Goal: Information Seeking & Learning: Learn about a topic

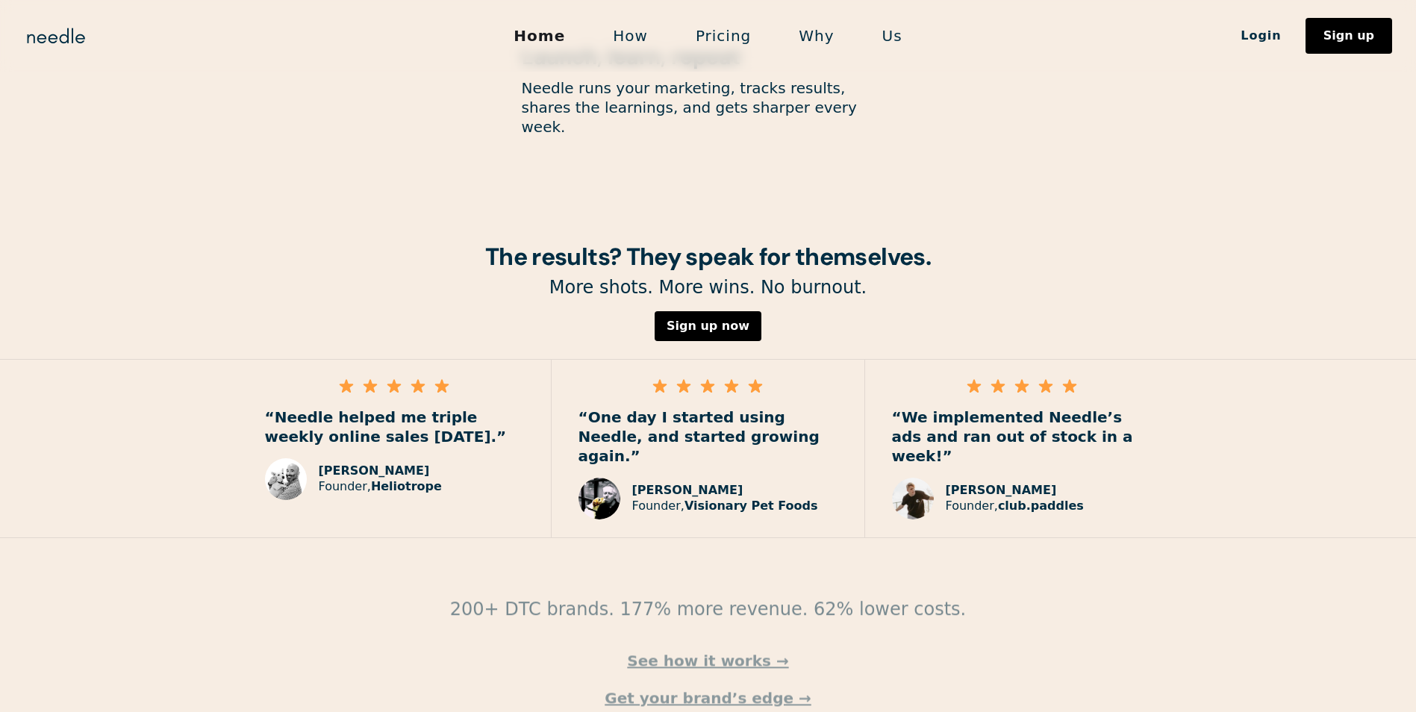
scroll to position [2028, 0]
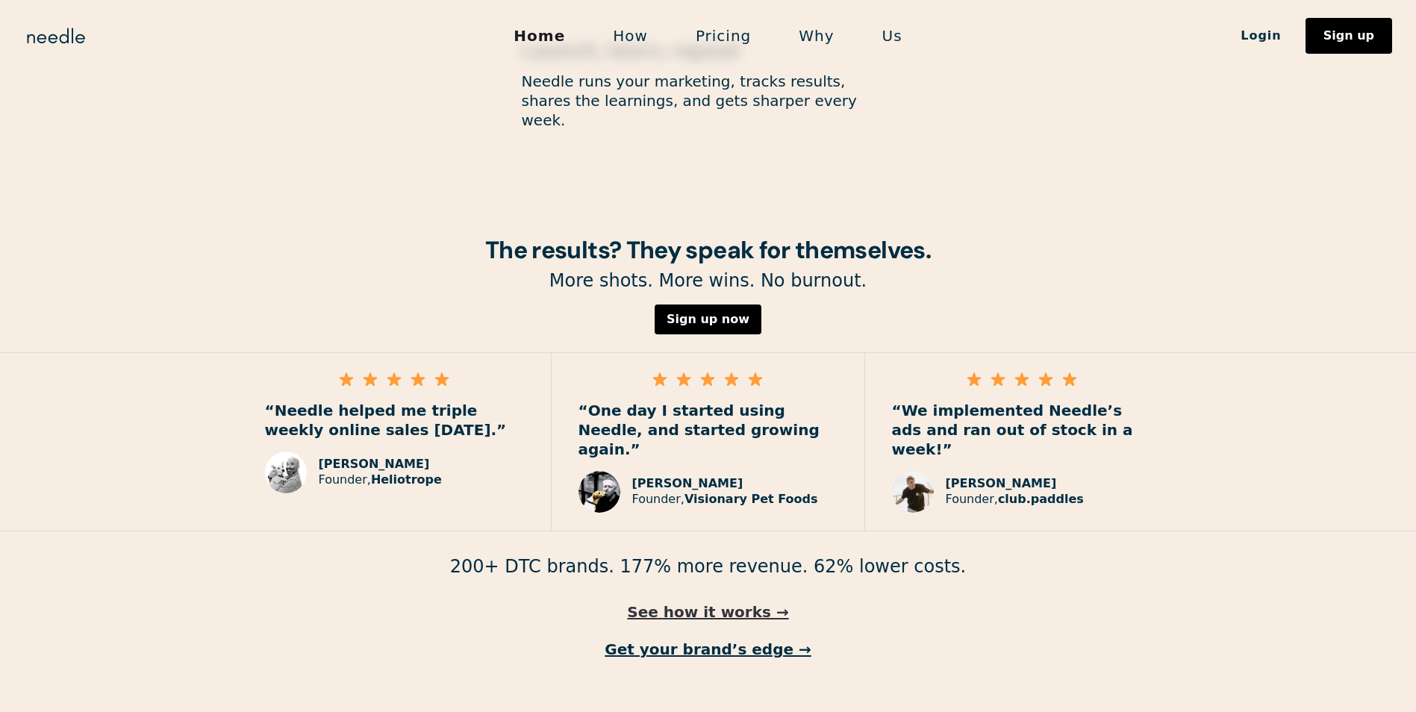
click at [736, 602] on link "See how it works →" at bounding box center [708, 611] width 1416 height 19
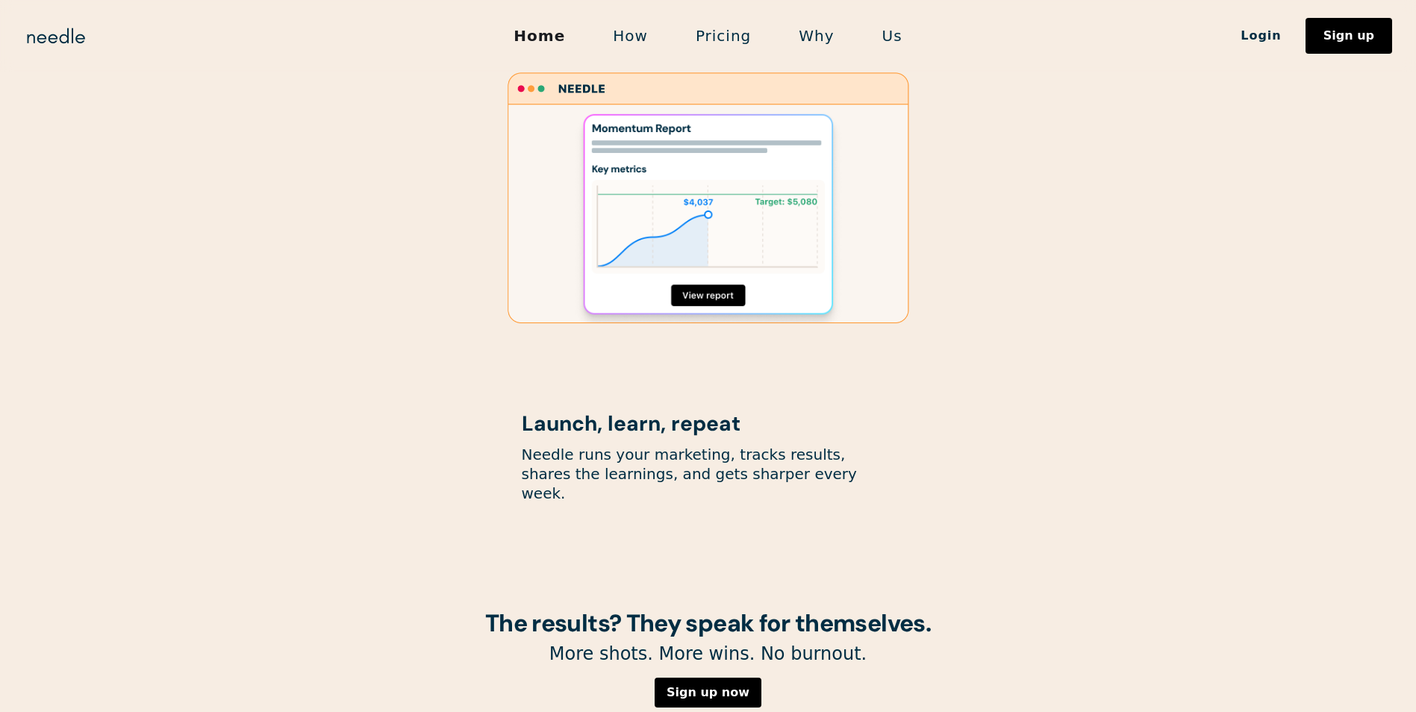
scroll to position [1207, 0]
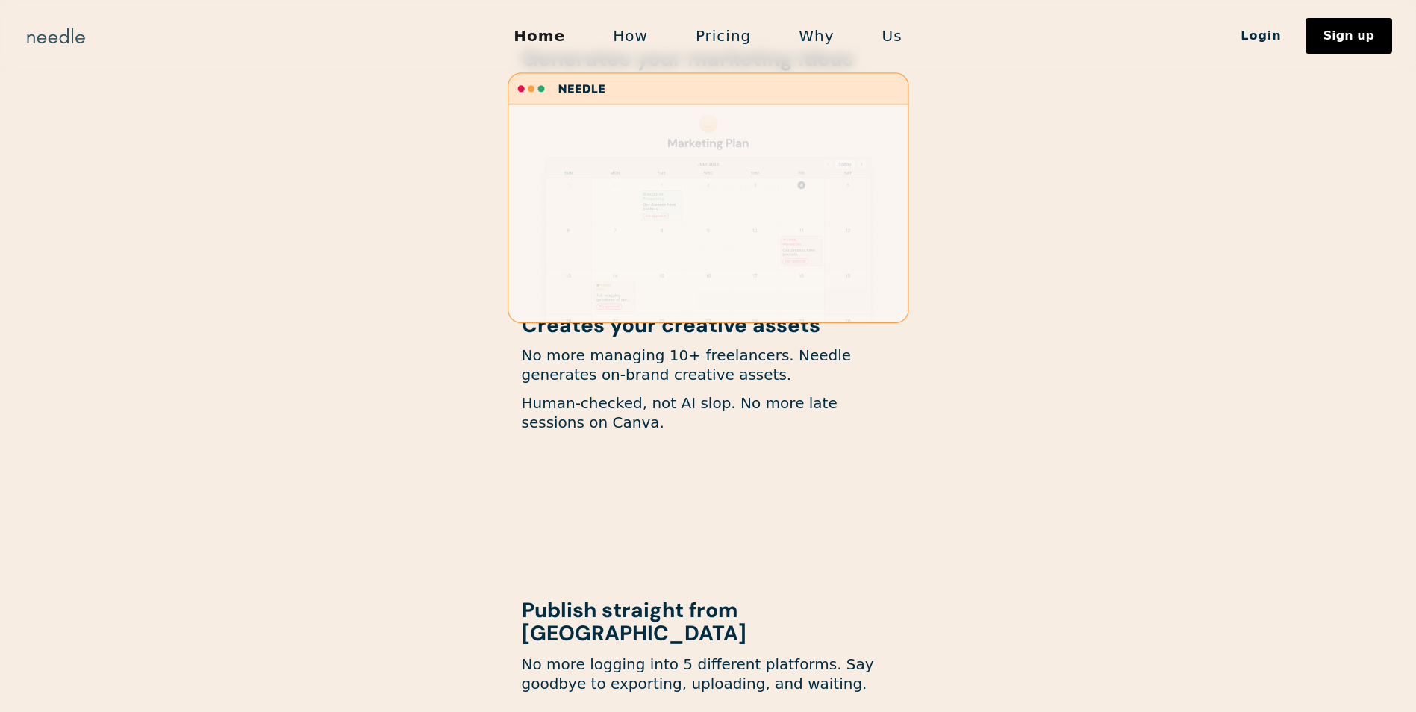
click at [40, 27] on img "home" at bounding box center [56, 36] width 64 height 24
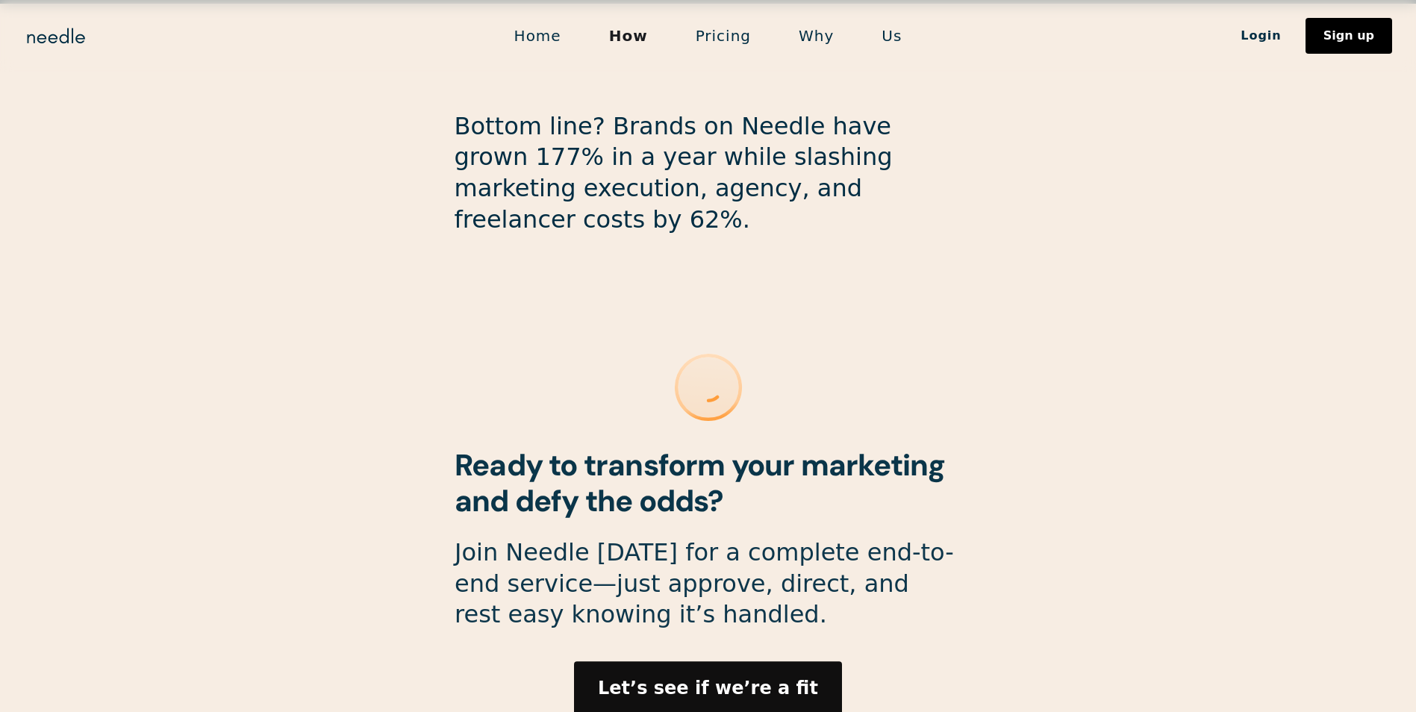
scroll to position [3915, 0]
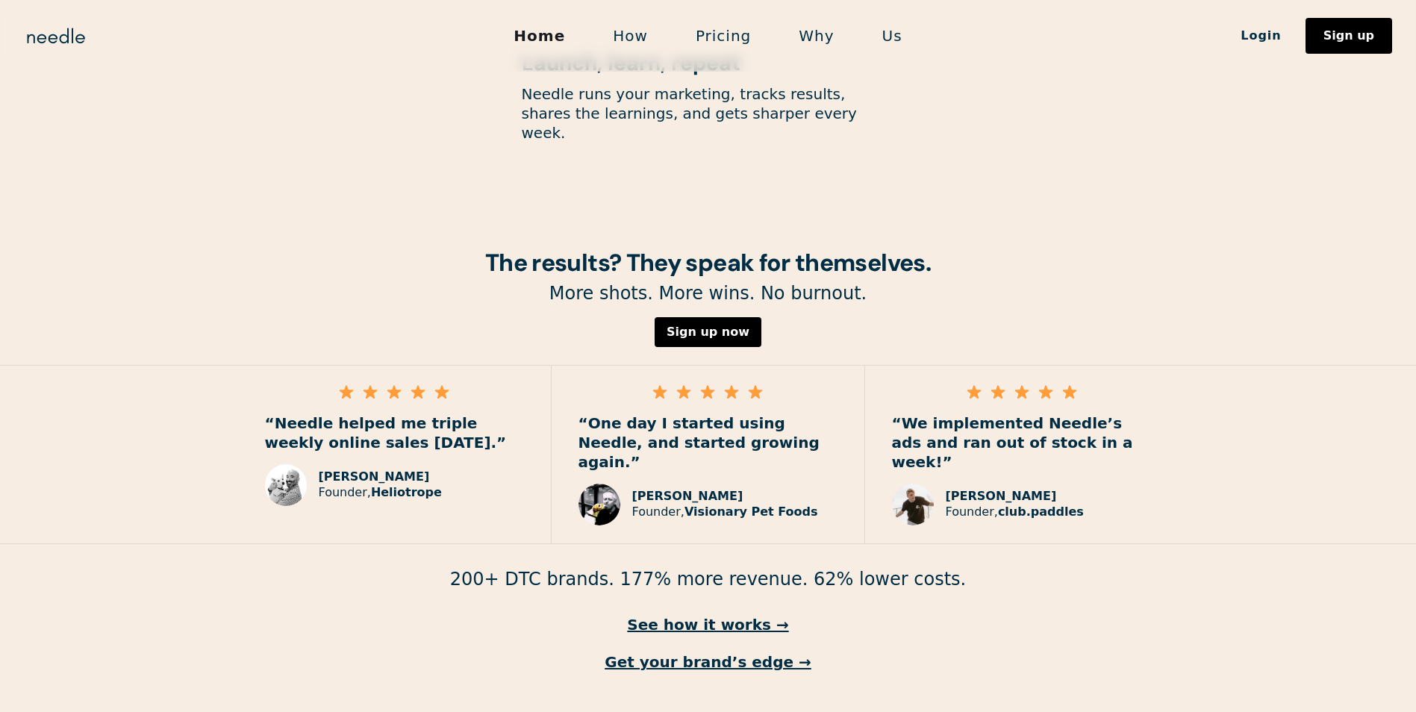
scroll to position [2028, 0]
